Goal: Information Seeking & Learning: Learn about a topic

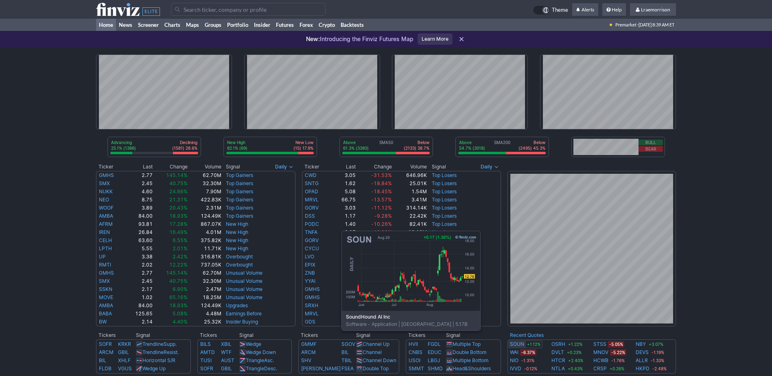
click at [516, 342] on link "SOUN" at bounding box center [517, 344] width 14 height 8
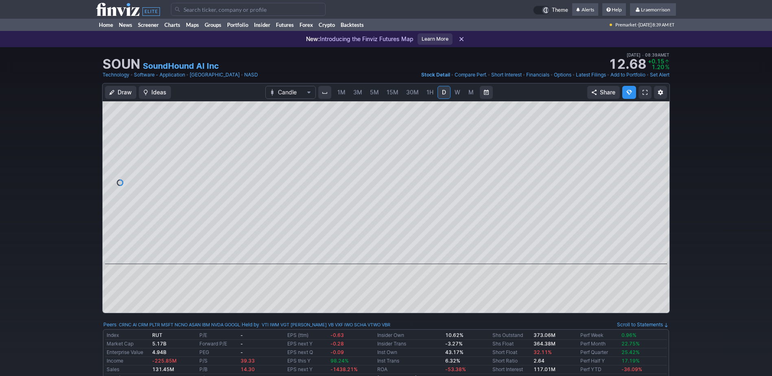
click at [341, 96] on span "1M" at bounding box center [341, 92] width 8 height 8
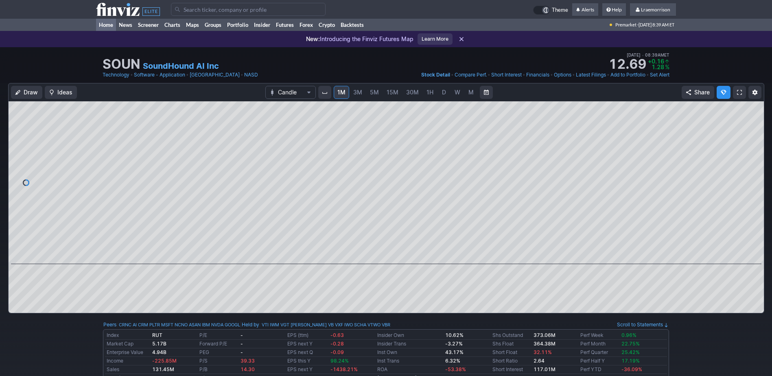
click at [108, 25] on link "Home" at bounding box center [106, 25] width 20 height 12
